Goal: Book appointment/travel/reservation

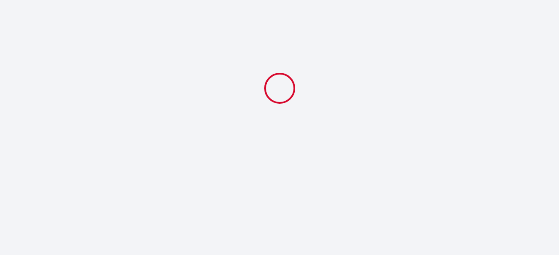
select select
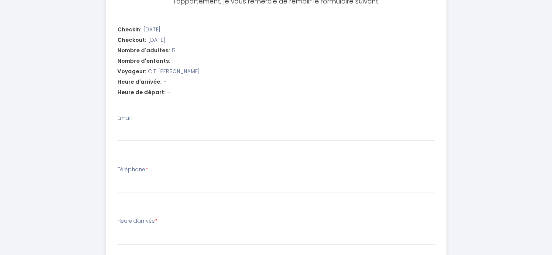
scroll to position [260, 0]
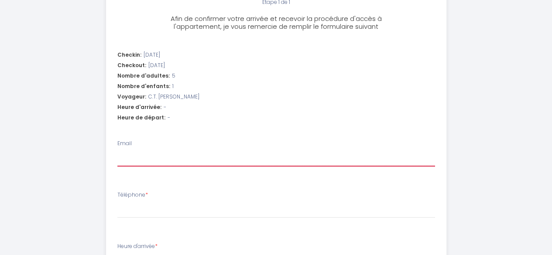
click at [169, 163] on input "Email" at bounding box center [276, 159] width 318 height 16
type input "[PERSON_NAME][EMAIL_ADDRESS][DOMAIN_NAME]"
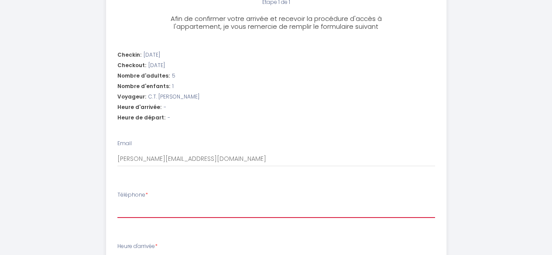
type input "0627537931"
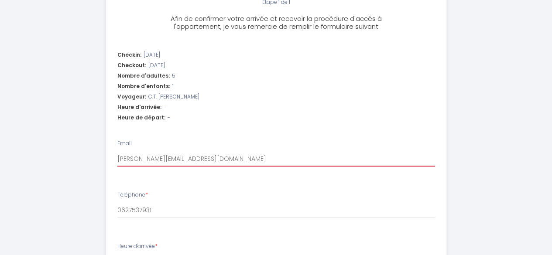
select select
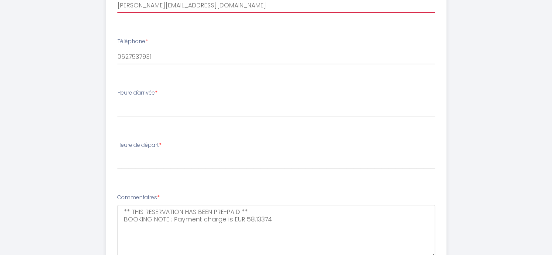
scroll to position [412, 0]
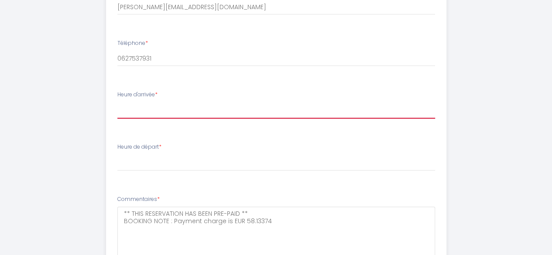
click at [158, 107] on select "17:00 17:30 18:00 18:30 19:00 19:30 20:00 20:30 21:00 21:30 22:00 22:30 23:00" at bounding box center [276, 110] width 318 height 17
select select "17:00"
click at [117, 102] on select "17:00 17:30 18:00 18:30 19:00 19:30 20:00 20:30 21:00 21:30 22:00 22:30 23:00" at bounding box center [276, 110] width 318 height 17
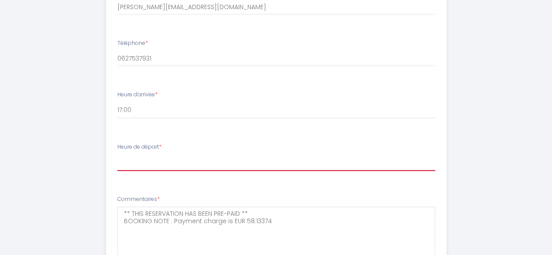
click at [135, 162] on select "00:00 00:30 01:00 01:30 02:00 02:30 03:00 03:30 04:00 04:30 05:00 05:30 06:00 0…" at bounding box center [276, 163] width 318 height 17
select select "10:00"
click at [117, 155] on select "00:00 00:30 01:00 01:30 02:00 02:30 03:00 03:30 04:00 04:30 05:00 05:30 06:00 0…" at bounding box center [276, 163] width 318 height 17
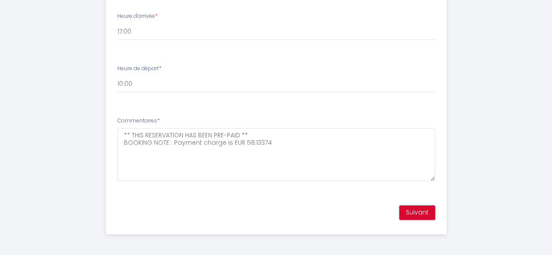
click at [418, 210] on button "Suivant" at bounding box center [418, 213] width 36 height 15
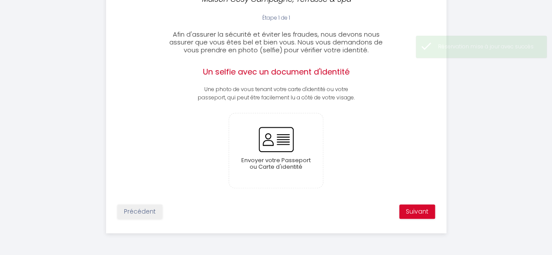
scroll to position [244, 0]
